Goal: Submit feedback/report problem

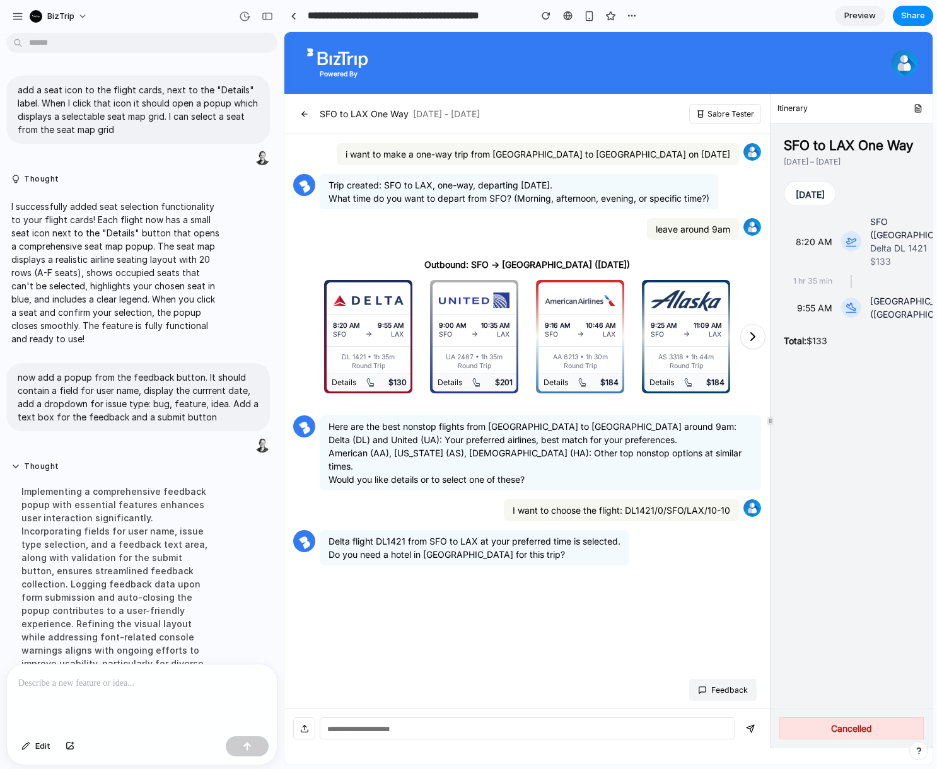
scroll to position [267, 0]
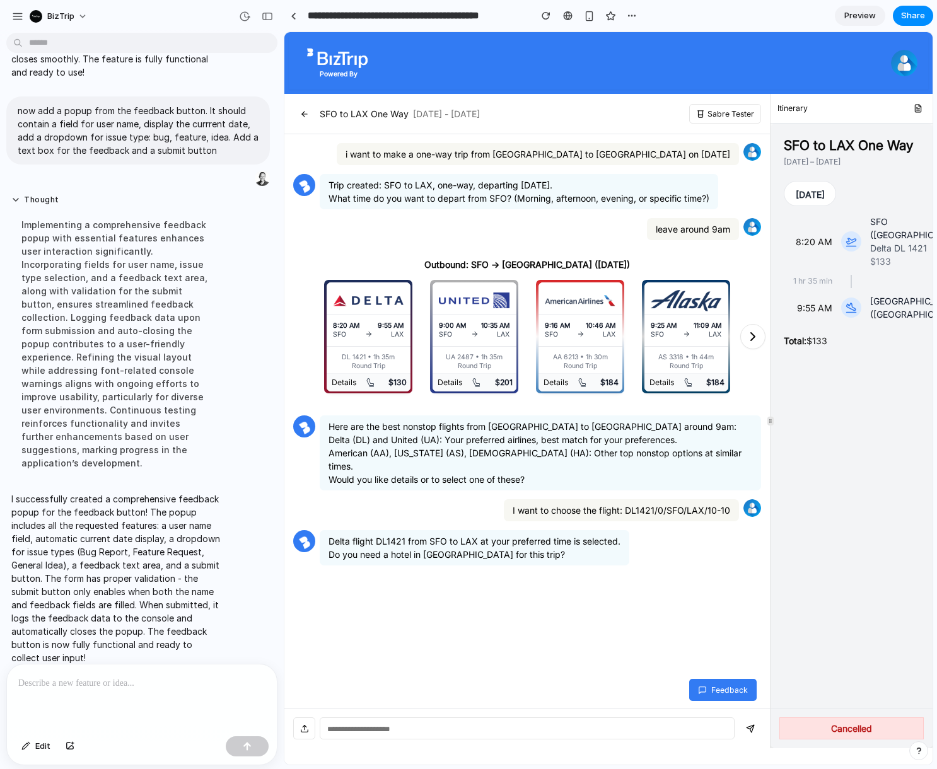
click at [717, 691] on button "Feedback" at bounding box center [722, 690] width 67 height 22
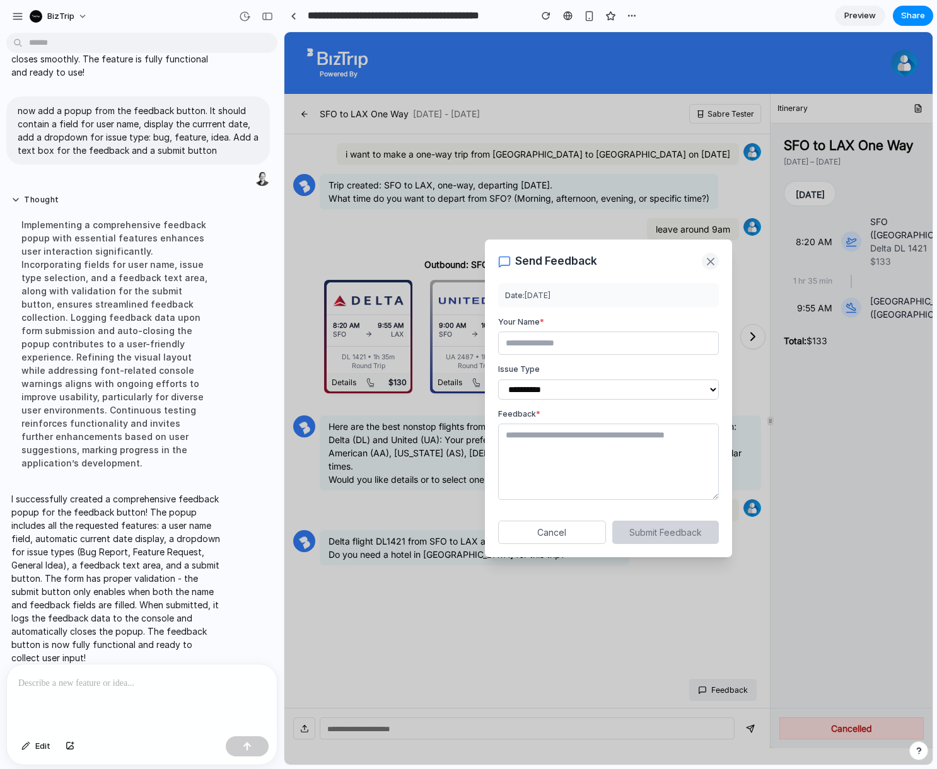
click at [712, 260] on icon at bounding box center [710, 261] width 13 height 13
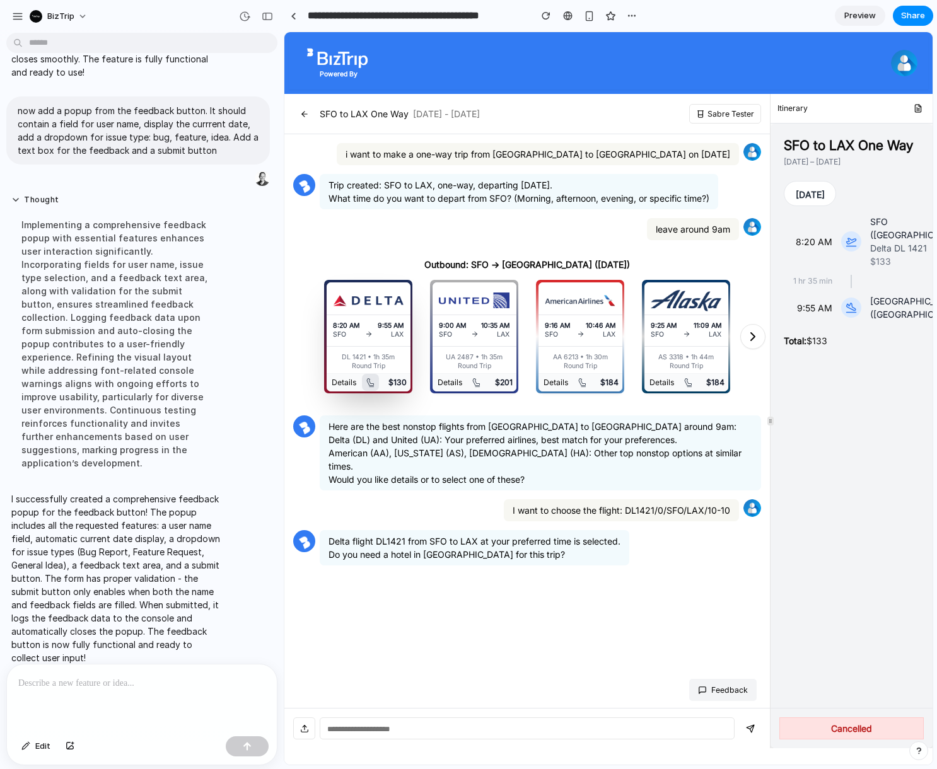
click at [373, 384] on icon at bounding box center [370, 383] width 10 height 10
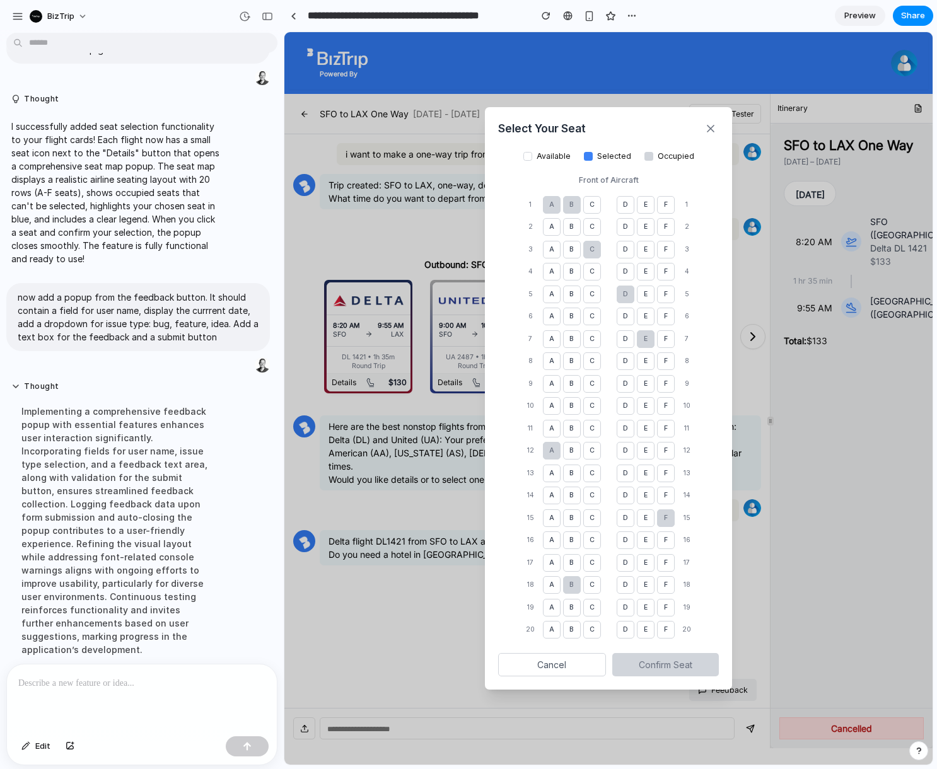
scroll to position [0, 0]
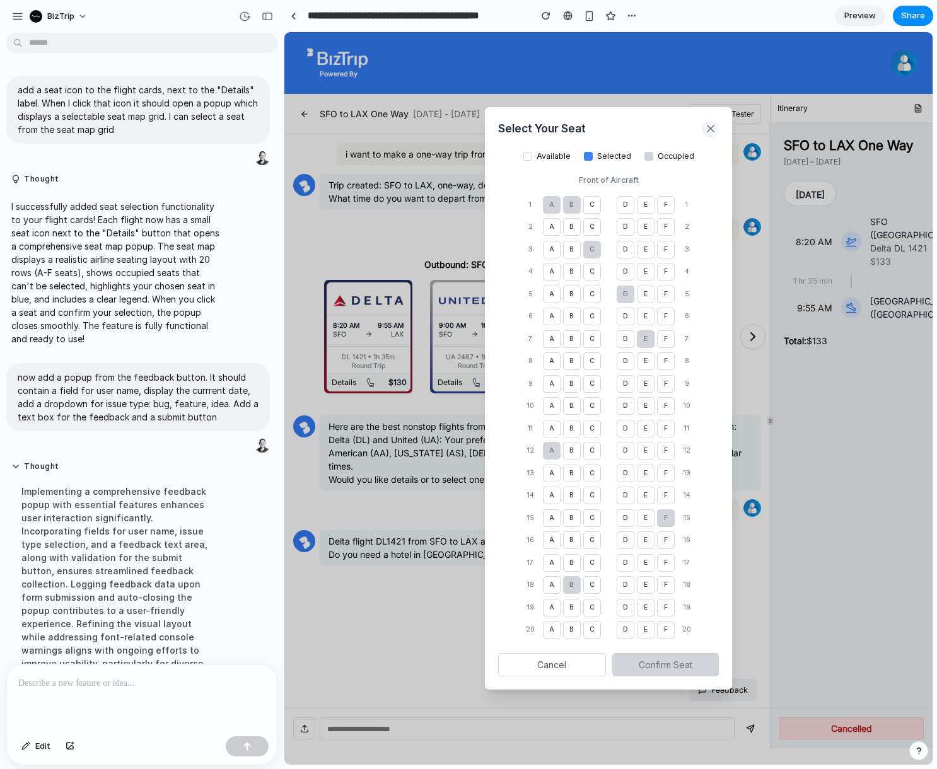
click at [713, 129] on icon at bounding box center [710, 128] width 13 height 13
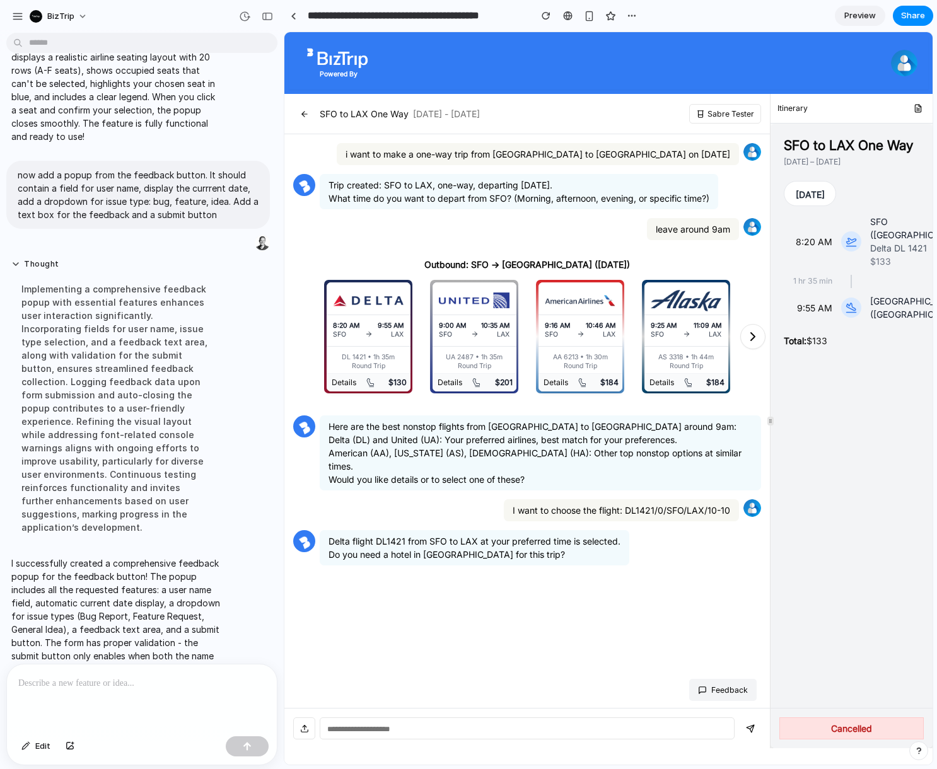
scroll to position [187, 0]
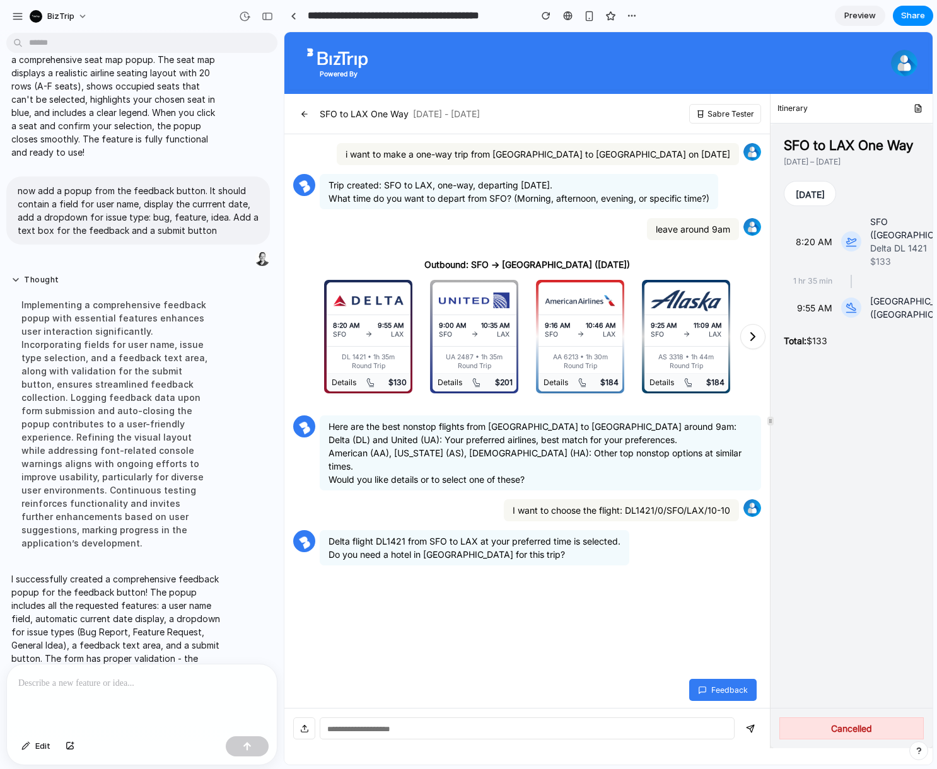
click at [726, 692] on button "Feedback" at bounding box center [722, 690] width 67 height 22
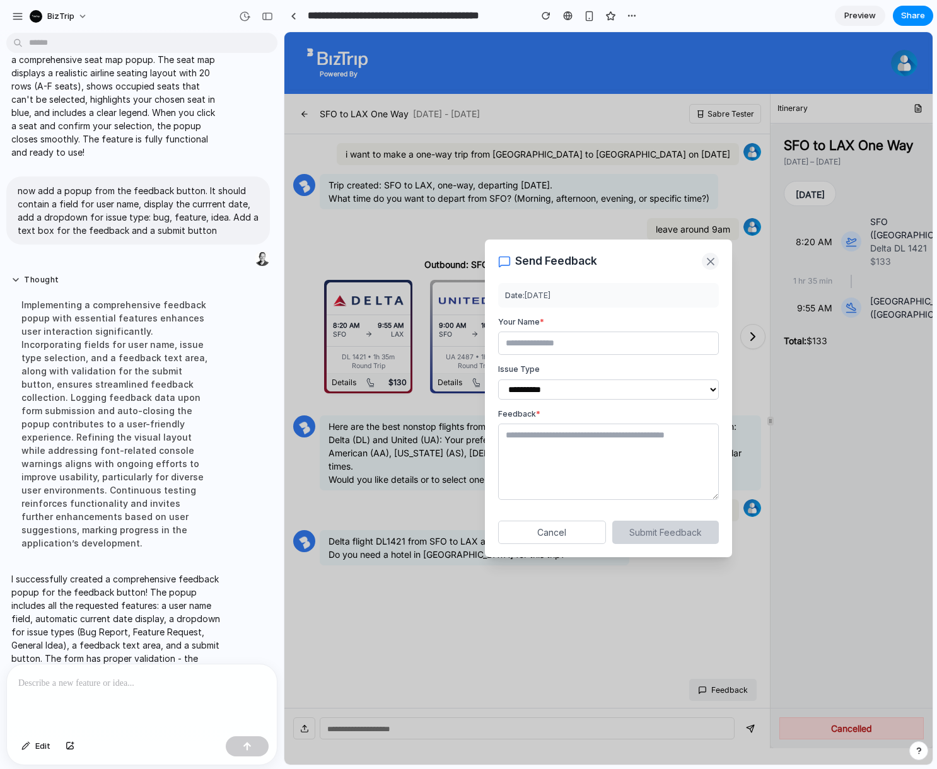
click at [711, 265] on icon at bounding box center [710, 261] width 13 height 13
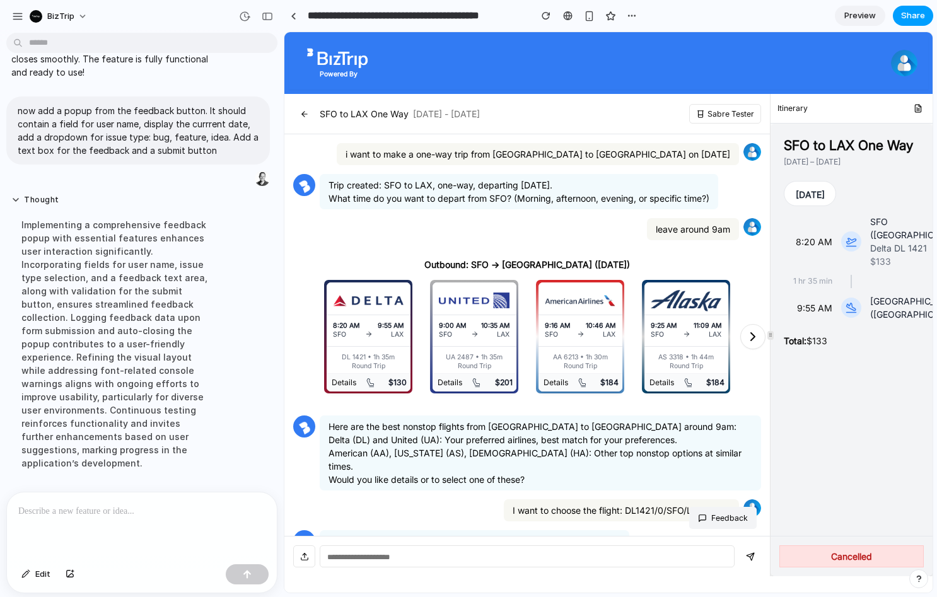
scroll to position [267, 0]
